Goal: Navigation & Orientation: Understand site structure

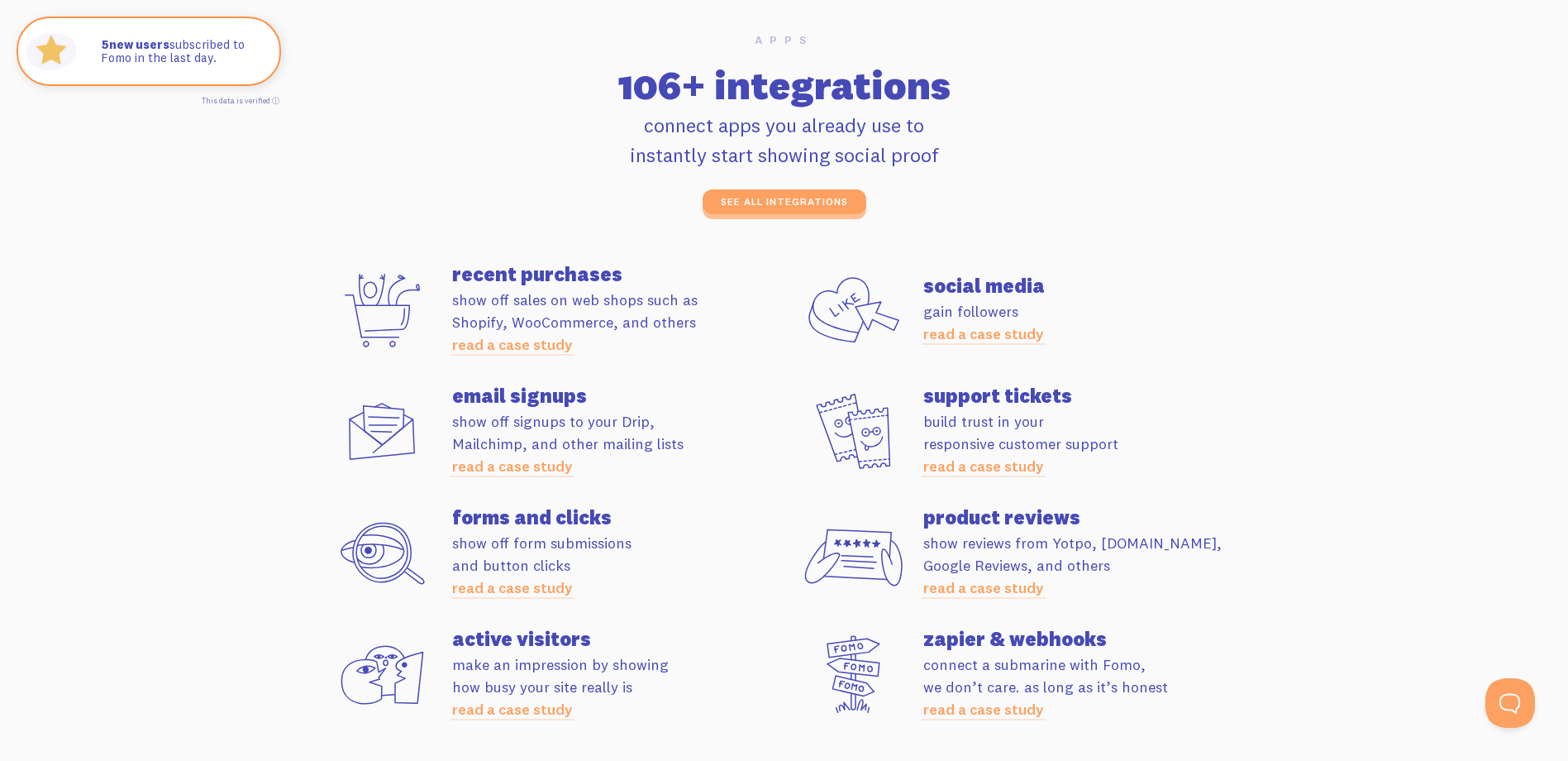
scroll to position [4508, 0]
click at [965, 588] on link "read a case study" at bounding box center [983, 587] width 121 height 19
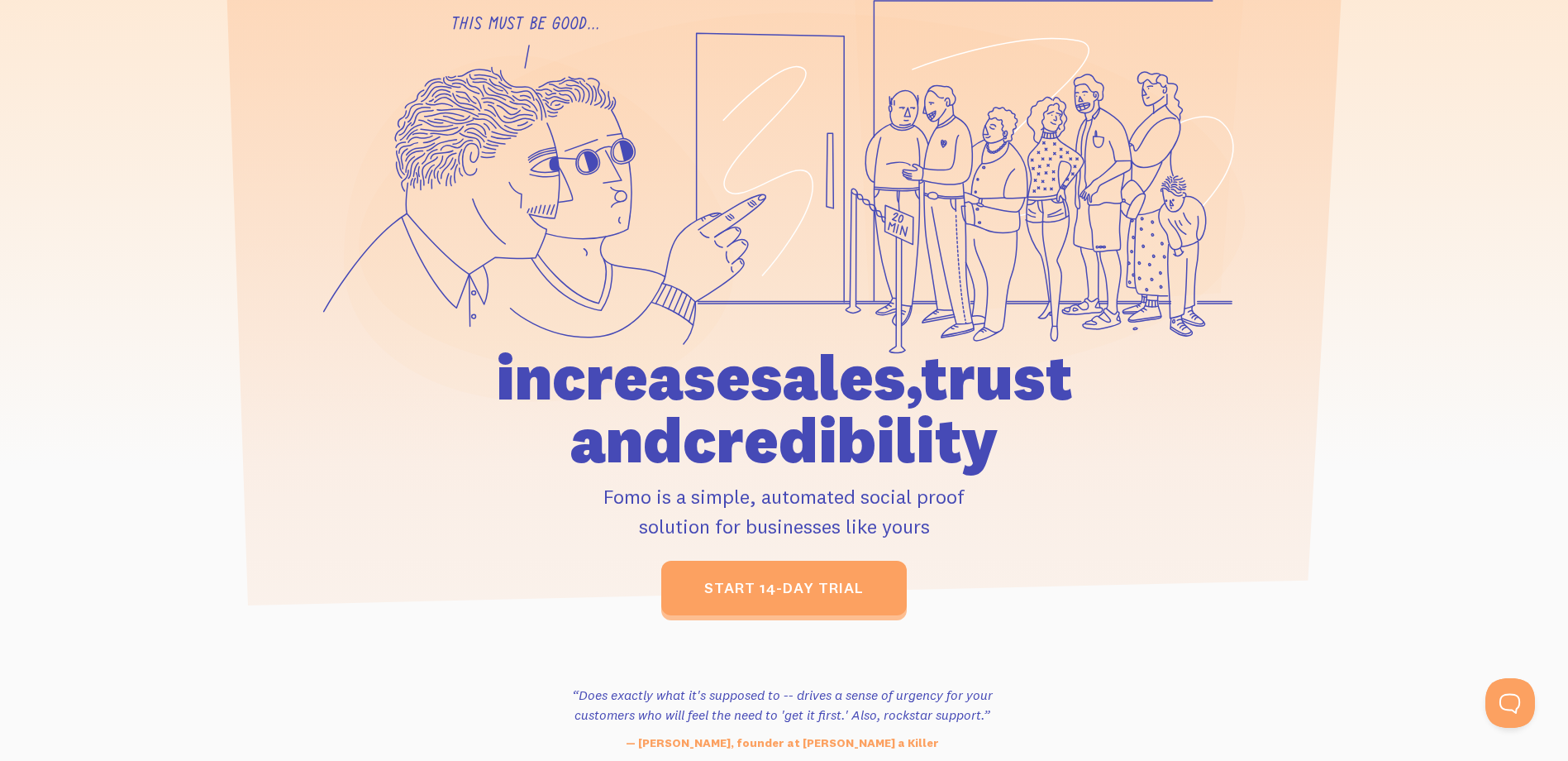
scroll to position [0, 0]
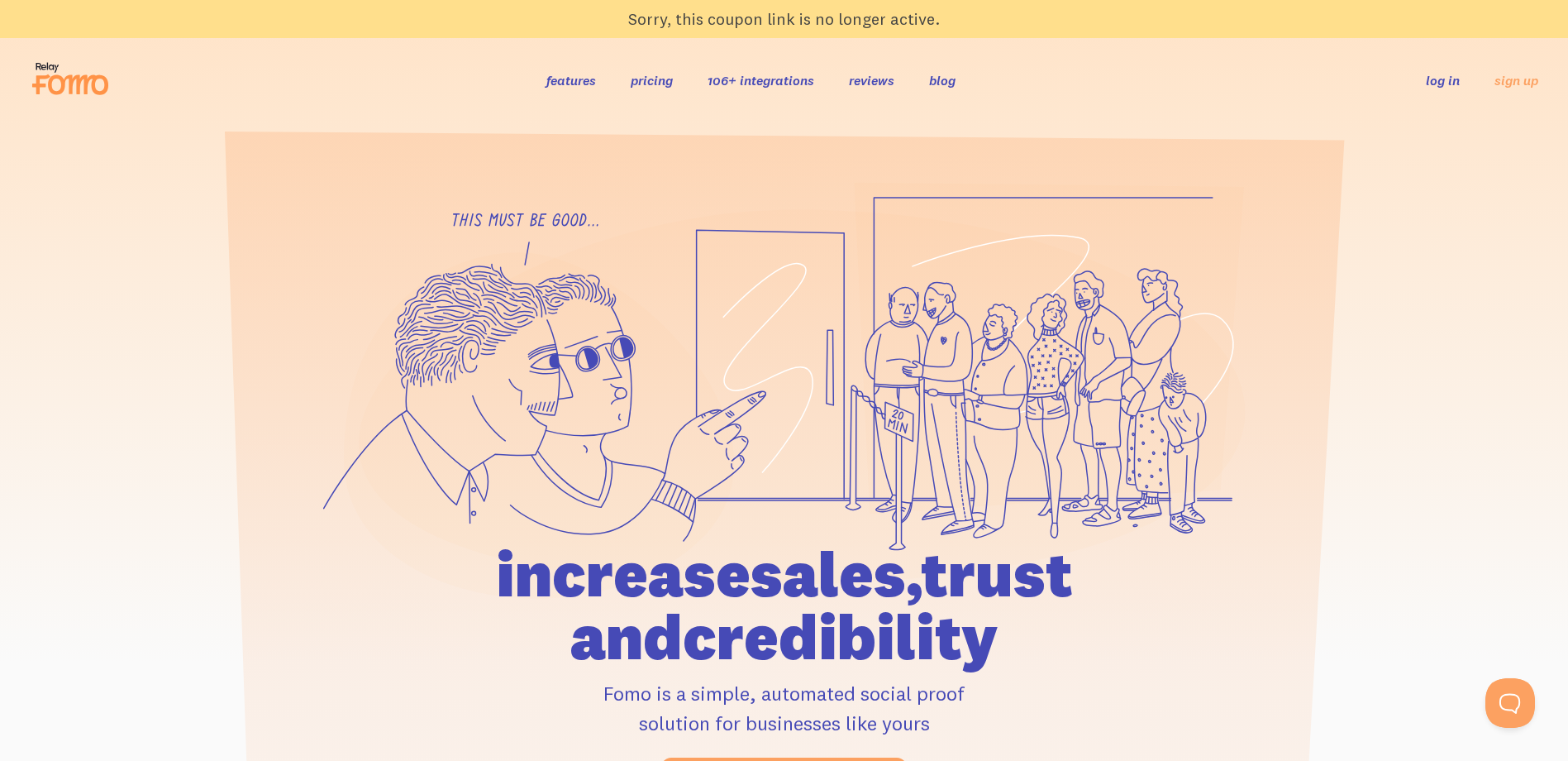
click at [574, 85] on link "features" at bounding box center [571, 80] width 50 height 17
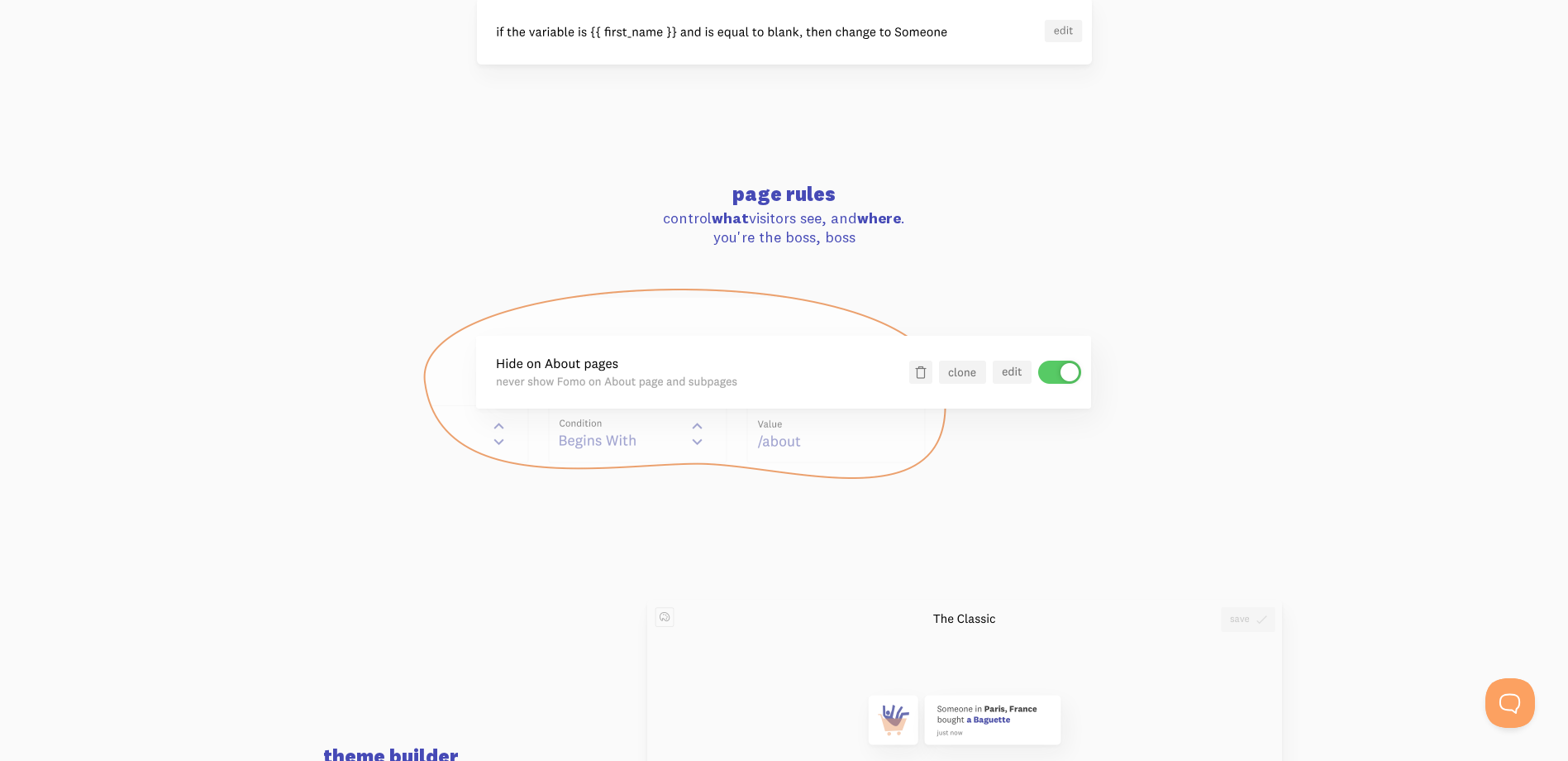
scroll to position [1533, 0]
drag, startPoint x: 642, startPoint y: 244, endPoint x: 395, endPoint y: 455, distance: 324.9
click at [395, 455] on div at bounding box center [784, 380] width 942 height 193
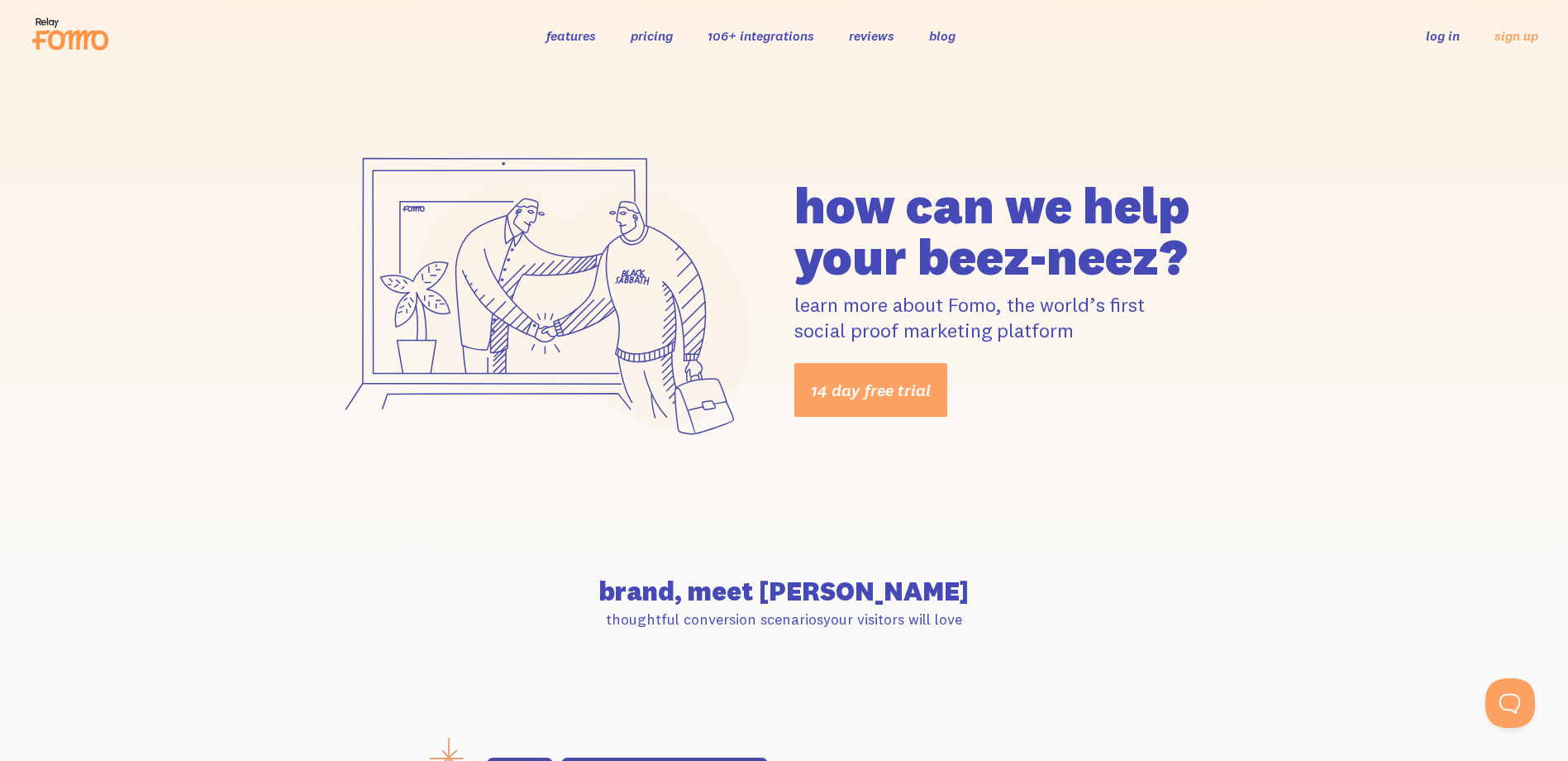
scroll to position [0, 0]
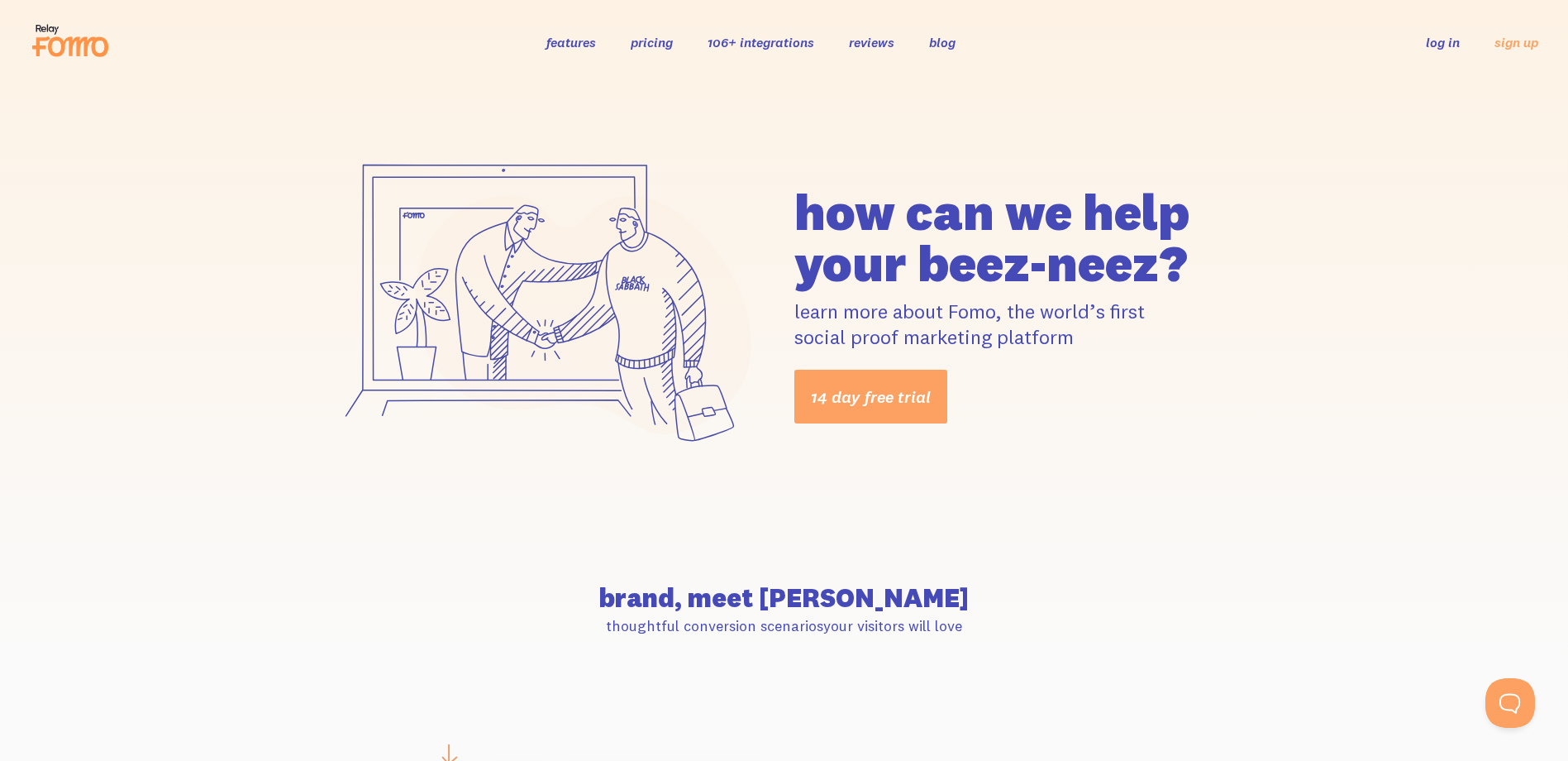
click at [665, 37] on link "pricing" at bounding box center [652, 42] width 42 height 17
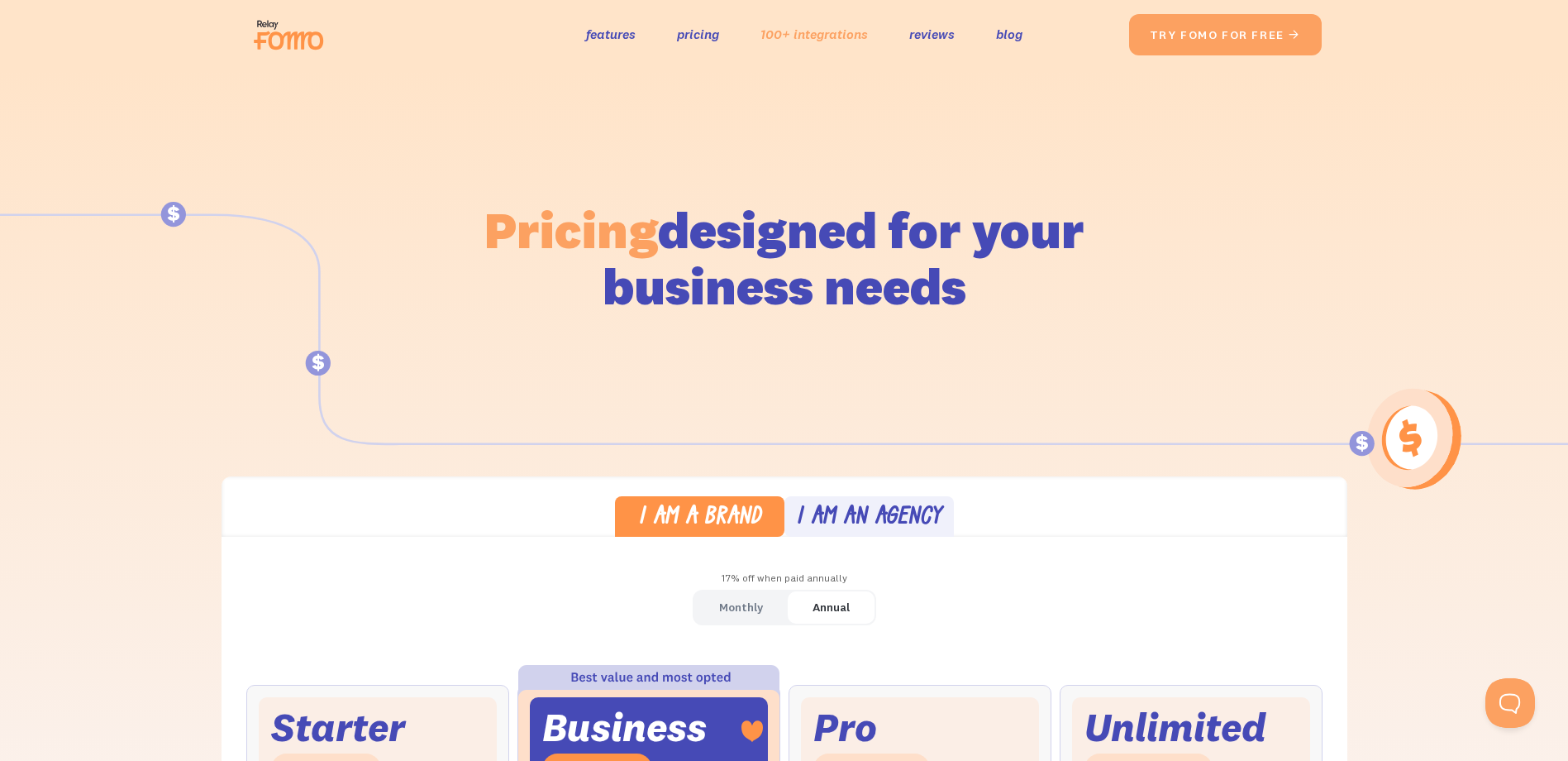
click at [843, 34] on link "100+ integrations" at bounding box center [814, 34] width 108 height 24
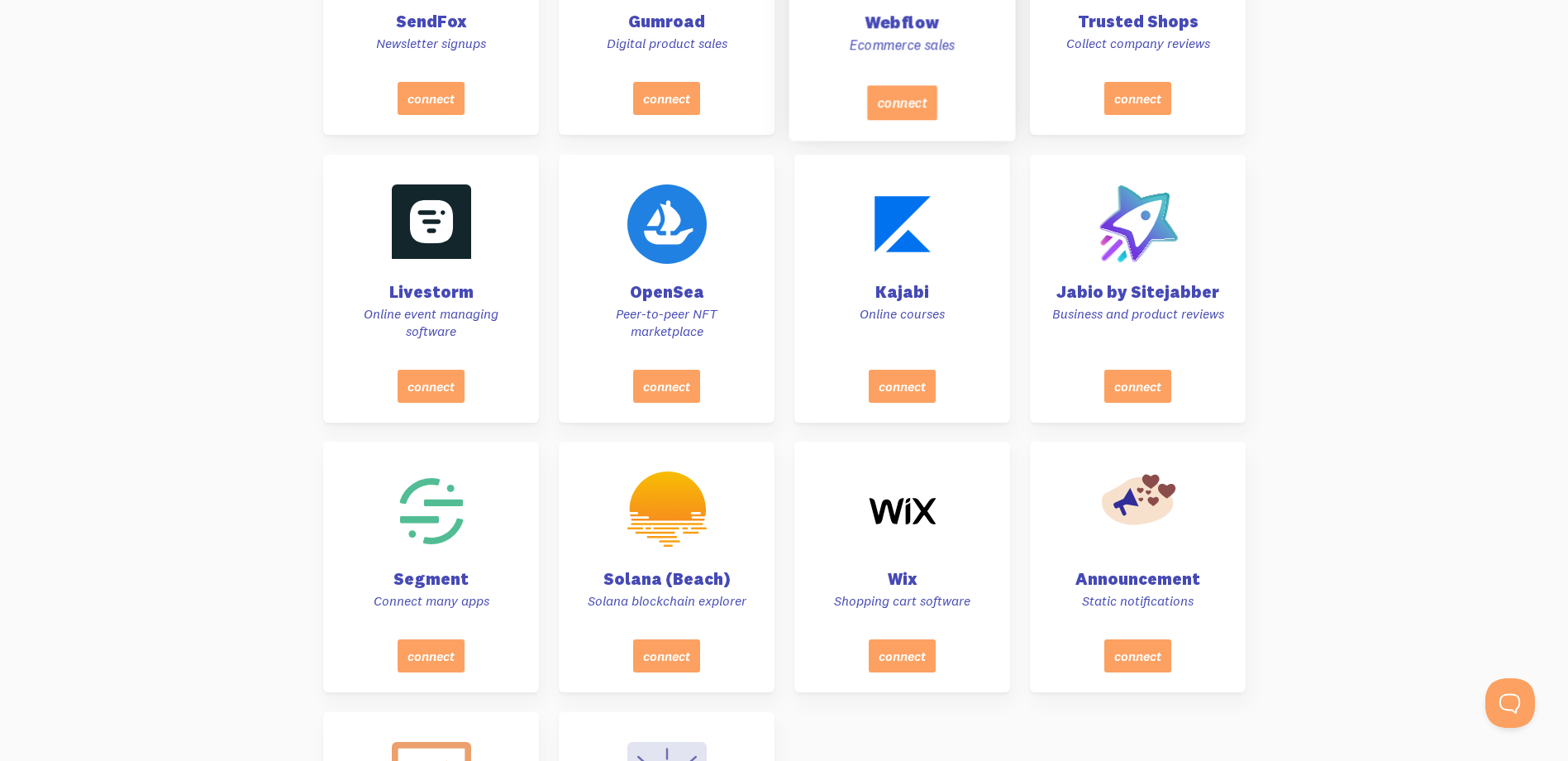
scroll to position [7080, 0]
